Goal: Check status: Check status

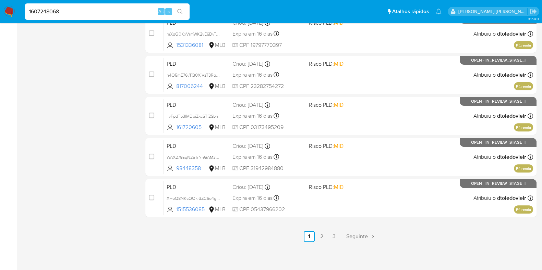
scroll to position [294, 0]
type input "1607248068"
click at [73, 6] on div "1607248068 Alt s" at bounding box center [107, 11] width 164 height 16
click at [74, 11] on input "1607248068" at bounding box center [107, 11] width 164 height 9
click at [184, 10] on button "search-icon" at bounding box center [180, 12] width 14 height 10
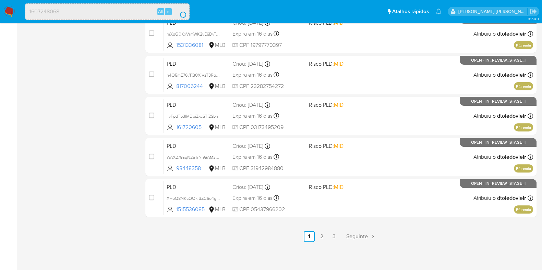
click at [183, 10] on button "search-icon" at bounding box center [180, 12] width 14 height 10
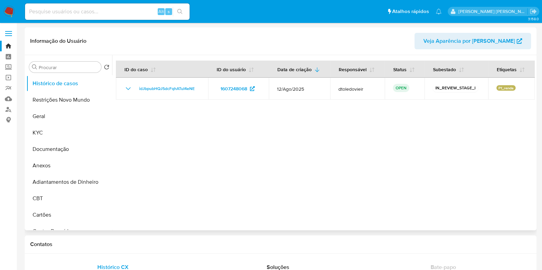
select select "10"
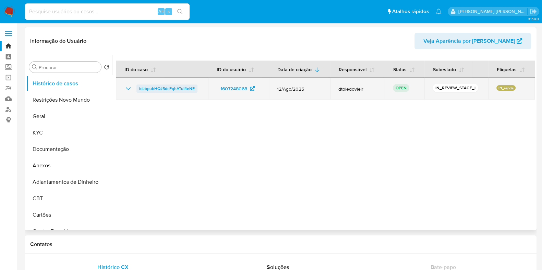
click at [158, 90] on span "idJbpubHQJ5dcFqhATuI4eNE" at bounding box center [166, 89] width 55 height 8
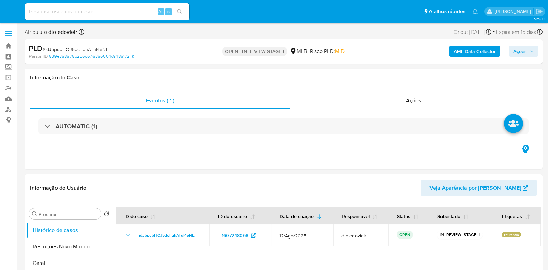
select select "10"
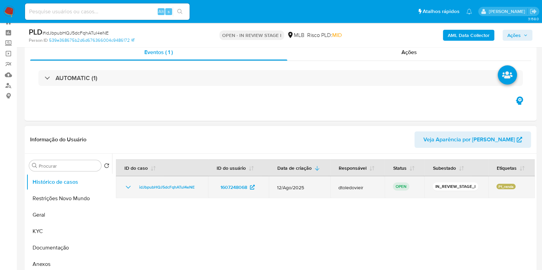
scroll to position [85, 0]
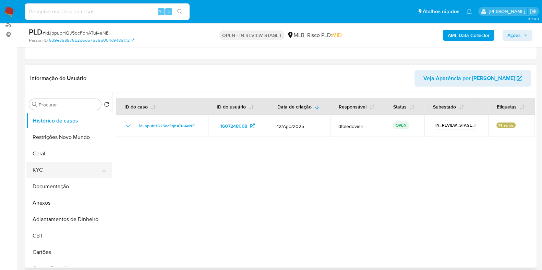
click at [67, 169] on button "KYC" at bounding box center [66, 170] width 80 height 16
